Goal: Information Seeking & Learning: Learn about a topic

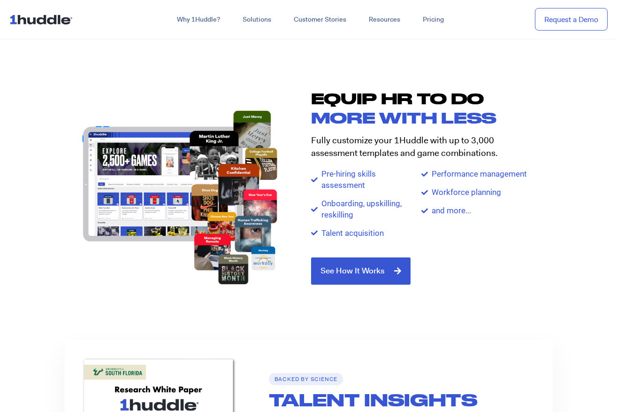
scroll to position [1037, 0]
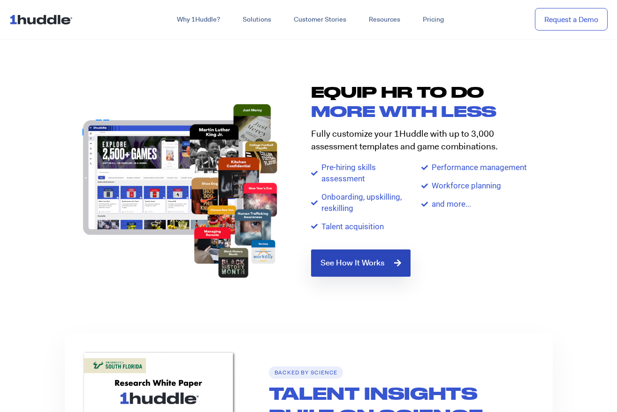
click at [358, 260] on span "See How It Works" at bounding box center [353, 263] width 64 height 8
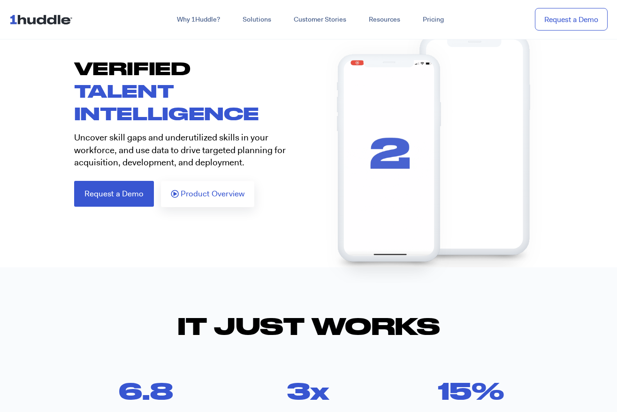
scroll to position [72, 0]
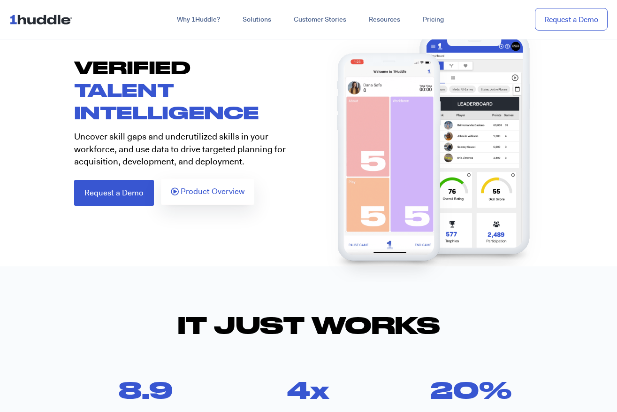
click at [200, 192] on span "Product Overview" at bounding box center [213, 191] width 64 height 8
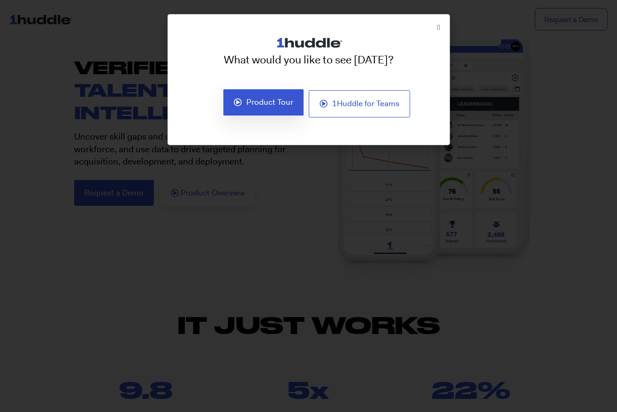
click at [263, 103] on span "Product Tour" at bounding box center [269, 102] width 47 height 8
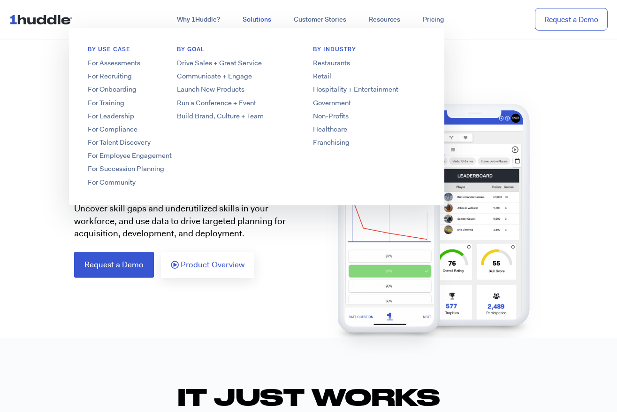
scroll to position [0, 0]
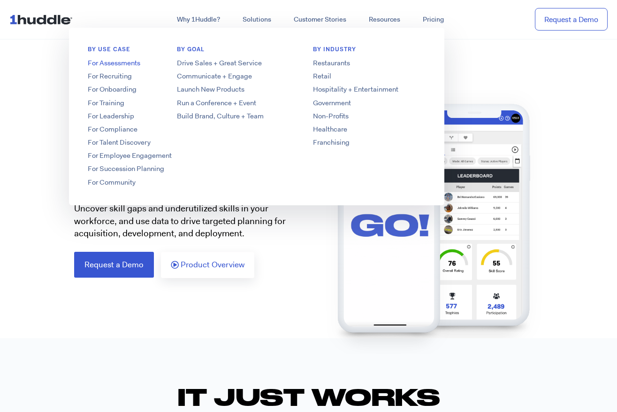
click at [118, 62] on link "For Assessments" at bounding box center [144, 63] width 150 height 10
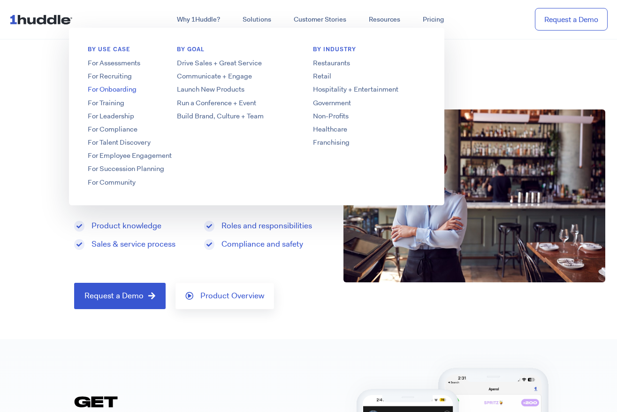
click at [111, 87] on link "For Onboarding" at bounding box center [144, 89] width 150 height 10
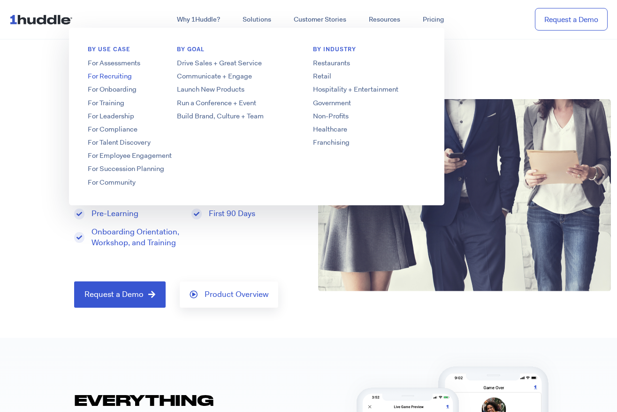
click at [109, 75] on link "For Recruiting" at bounding box center [144, 76] width 150 height 10
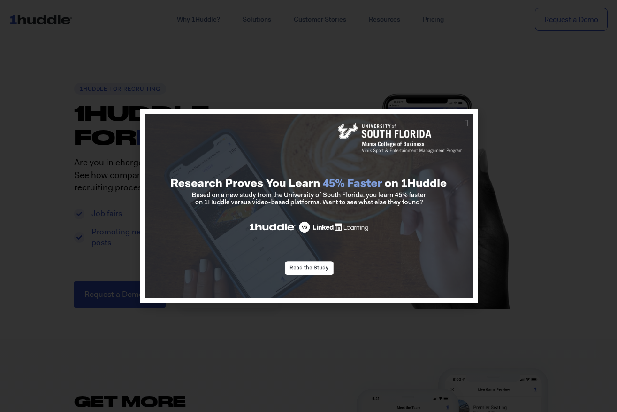
click at [270, 73] on div at bounding box center [308, 206] width 617 height 412
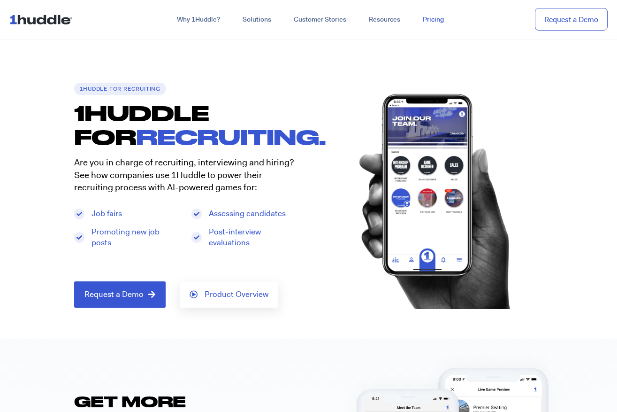
click at [434, 19] on link "Pricing" at bounding box center [434, 19] width 44 height 17
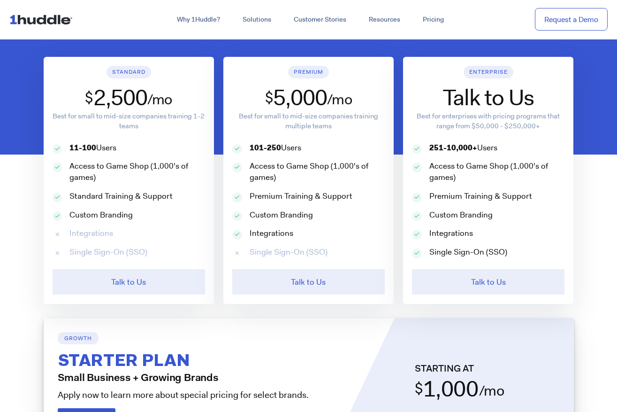
scroll to position [511, 0]
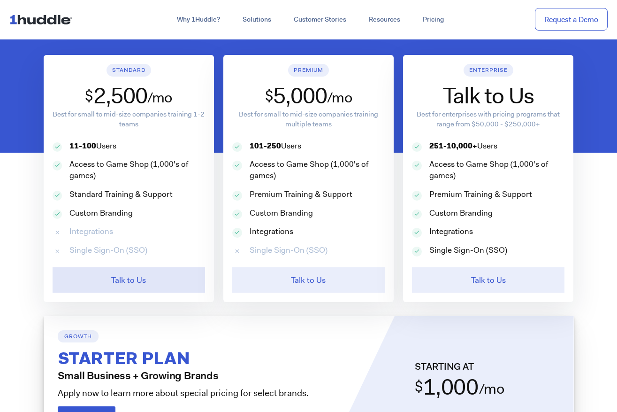
click at [159, 278] on link "Talk to Us" at bounding box center [129, 279] width 153 height 25
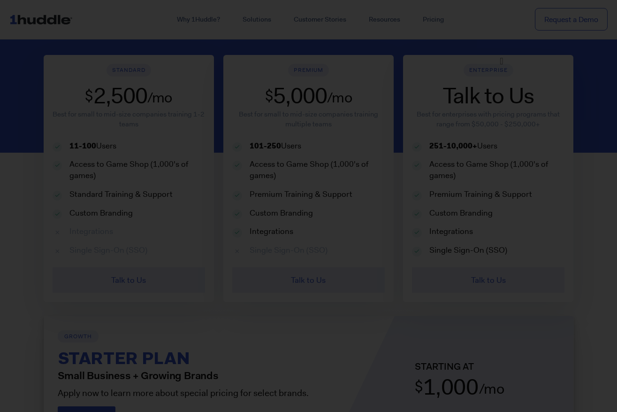
click at [63, 181] on div at bounding box center [308, 206] width 617 height 412
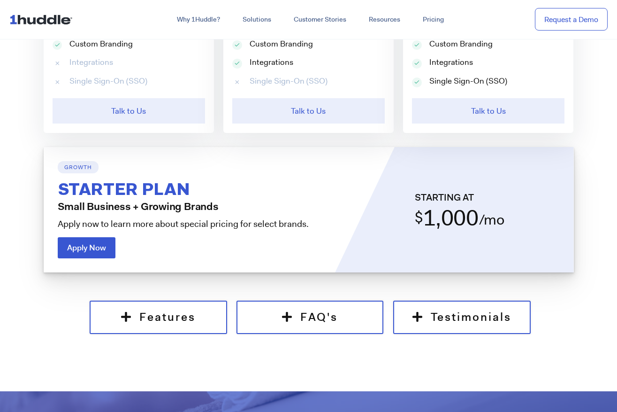
scroll to position [679, 0]
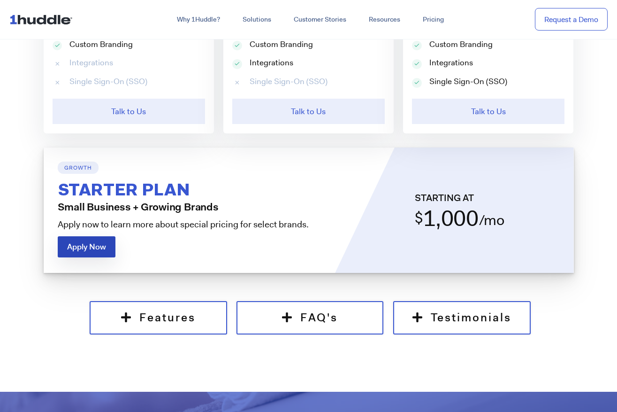
click at [86, 243] on span "Apply Now" at bounding box center [86, 247] width 39 height 8
